Goal: Find specific page/section: Find specific page/section

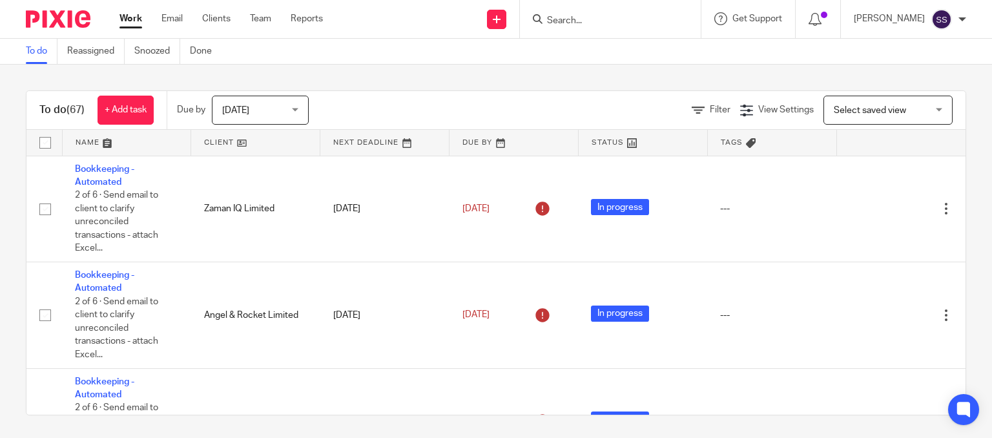
click at [561, 23] on input "Search" at bounding box center [604, 22] width 116 height 12
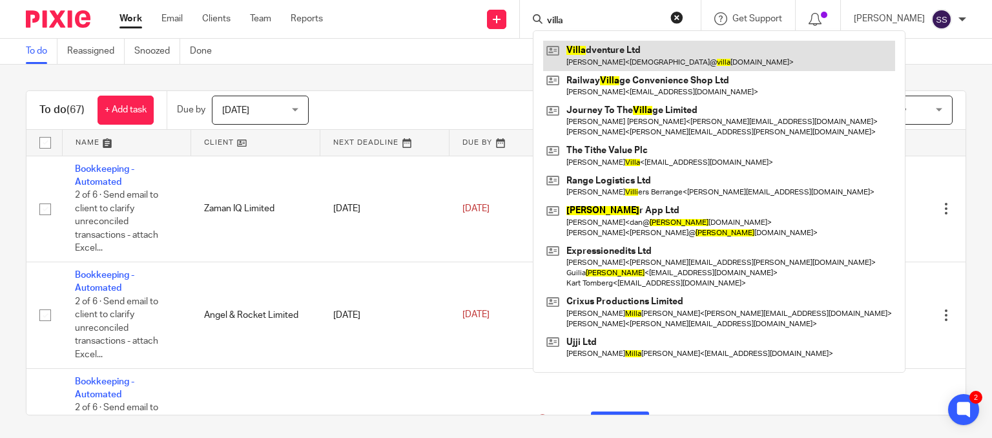
type input "villa"
click at [590, 62] on link at bounding box center [719, 56] width 352 height 30
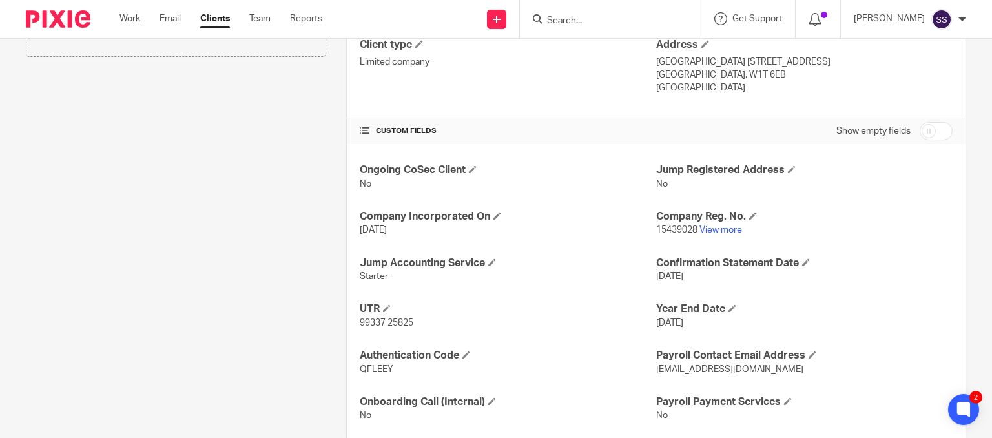
scroll to position [350, 0]
click at [710, 227] on link "View more" at bounding box center [721, 231] width 43 height 9
